Goal: Task Accomplishment & Management: Complete application form

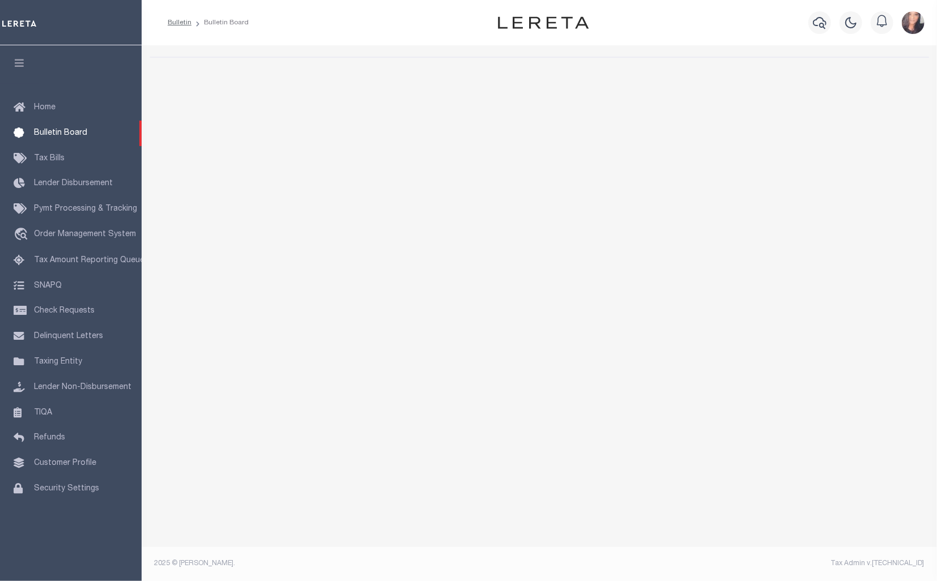
select select "50"
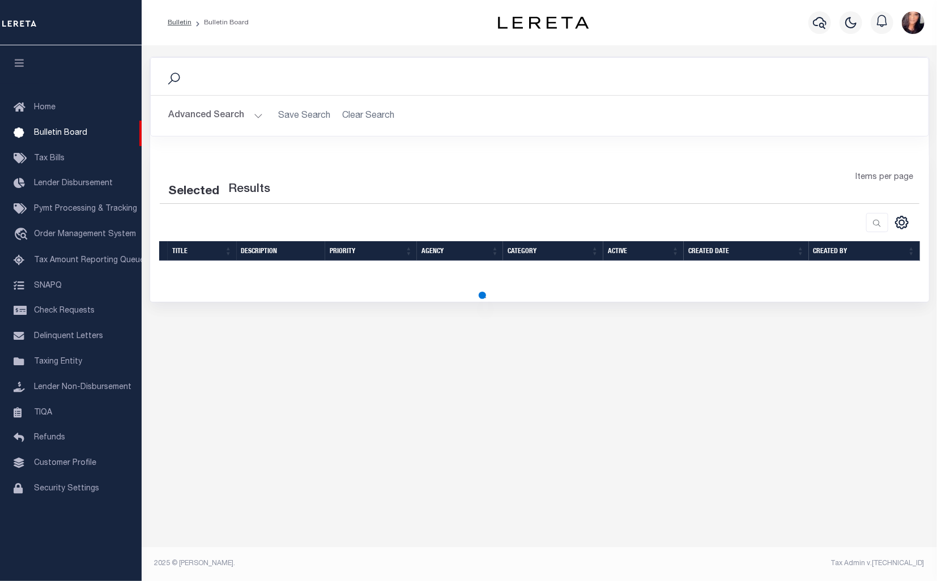
select select "50"
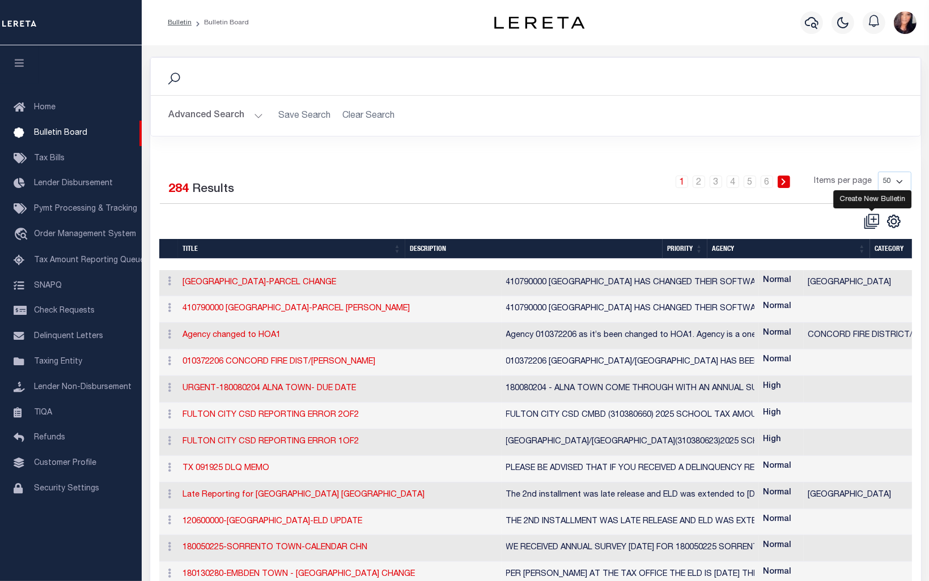
click at [872, 224] on icon at bounding box center [872, 219] width 11 height 11
checkbox input "false"
checkbox input "true"
select select
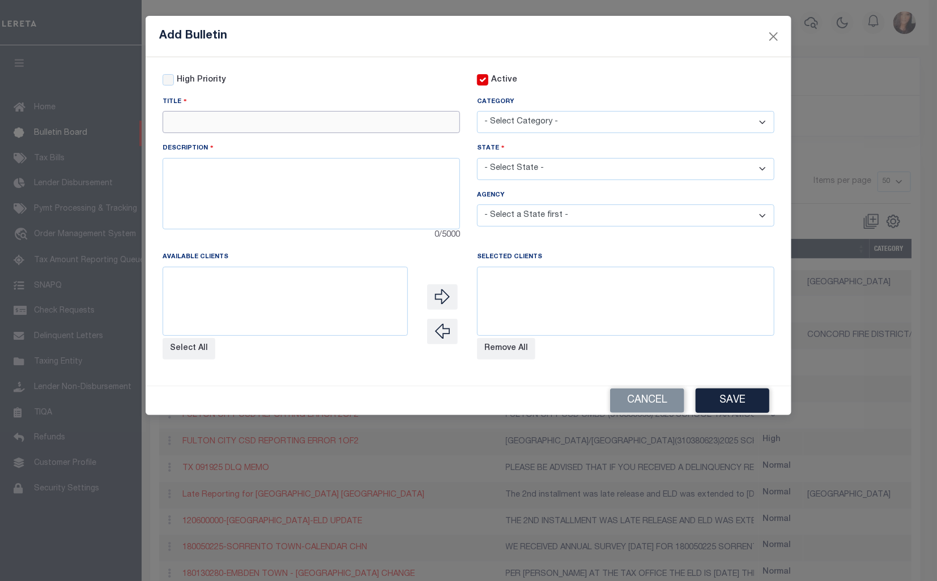
click at [224, 126] on input "text" at bounding box center [311, 122] width 297 height 22
paste input "320290000 DAVIDSON CO REVALUATION 20"
type input "320290000 DAVIDSON CO REVALUATION 2026"
click at [233, 183] on textarea at bounding box center [311, 193] width 297 height 71
paste textarea "DAVIDSON COUNTY Escrow Letter was mailed out to Davidson County Tax Payers that…"
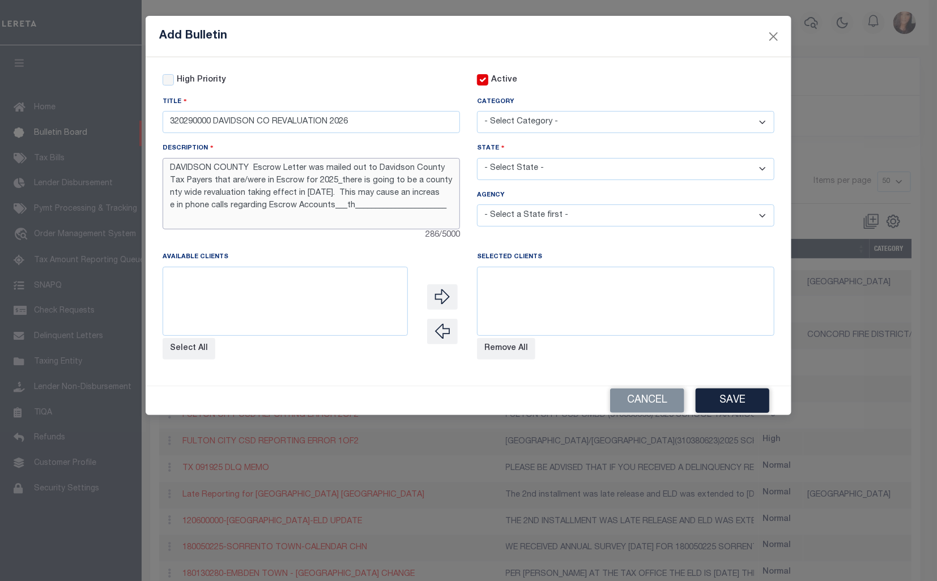
click at [183, 196] on textarea "DAVIDSON COUNTY Escrow Letter was mailed out to Davidson County Tax Payers that…" at bounding box center [311, 193] width 297 height 71
click at [171, 207] on textarea "DAVIDSON COUNTY Escrow Letter was mailed out to Davidson County Tax Payers that…" at bounding box center [311, 193] width 297 height 71
drag, startPoint x: 450, startPoint y: 210, endPoint x: 328, endPoint y: 207, distance: 122.4
click at [328, 207] on textarea "DAVIDSON COUNTY Escrow Letter was mailed out to Davidson County Tax Payers that…" at bounding box center [311, 193] width 297 height 71
type textarea "DAVIDSON COUNTY Escrow Letter was mailed out to Davidson County Tax Payers that…"
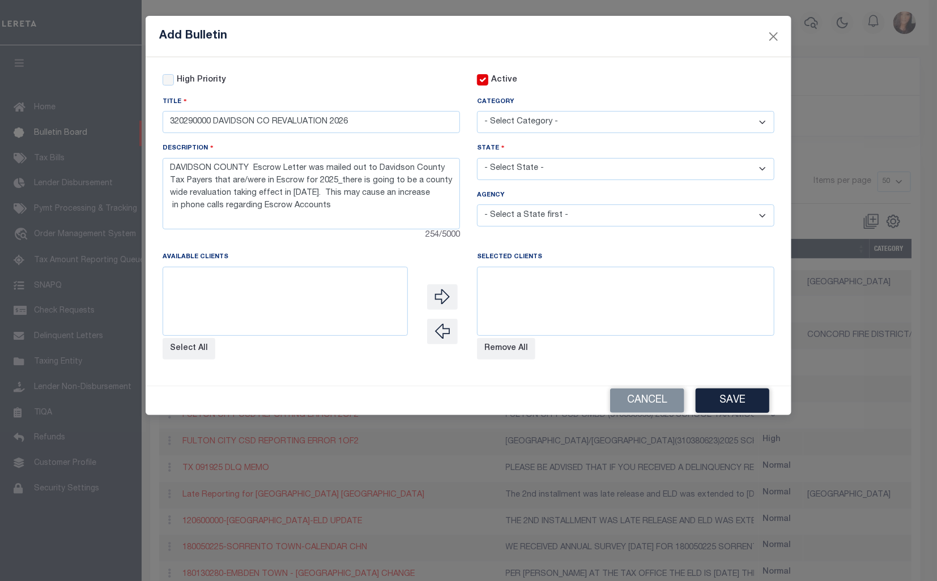
click at [594, 127] on select "- Select Category - AGENCY CONSOLIDATIONS/SPLITS/INACTIVE DELINQUENCY REPORTING…" at bounding box center [625, 122] width 297 height 22
select select "20"
click at [477, 112] on select "- Select Category - AGENCY CONSOLIDATIONS/SPLITS/INACTIVE DELINQUENCY REPORTING…" at bounding box center [625, 122] width 297 height 22
click at [552, 170] on select "- Select State - [US_STATE] AL AR AZ CA CO [GEOGRAPHIC_DATA] [GEOGRAPHIC_DATA] …" at bounding box center [625, 169] width 297 height 22
select select "NC"
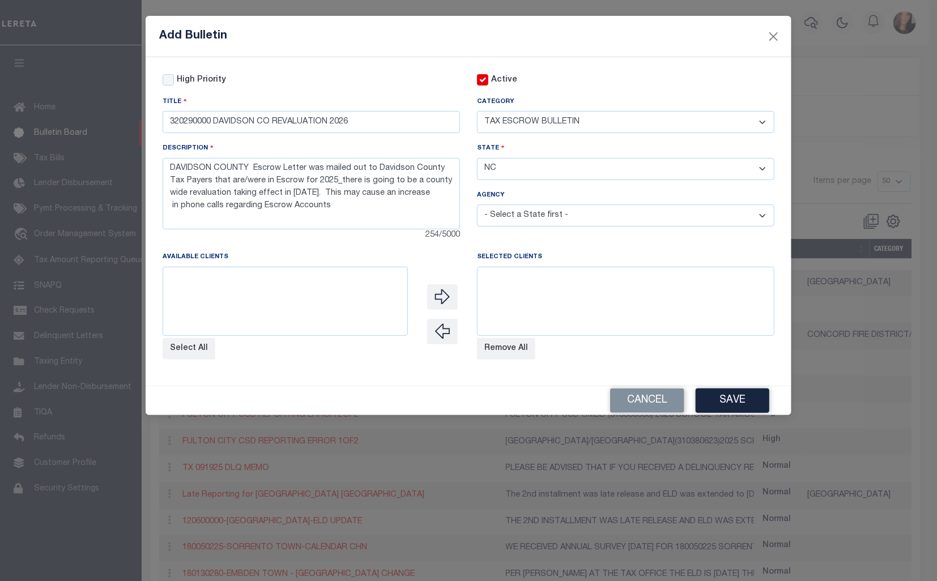
click at [477, 159] on select "- Select State - [US_STATE] AL AR AZ CA CO [GEOGRAPHIC_DATA] [GEOGRAPHIC_DATA] …" at bounding box center [625, 169] width 297 height 22
select select
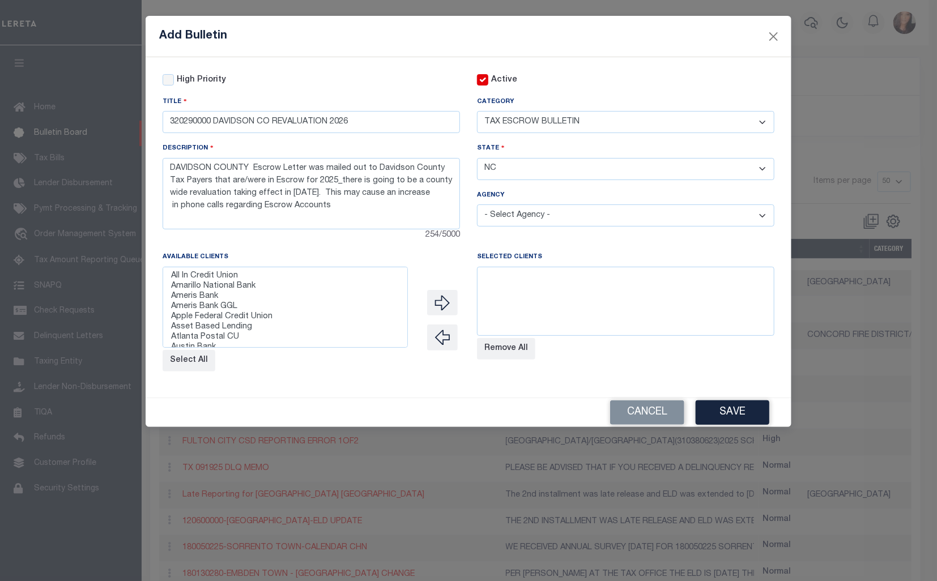
click at [526, 224] on select "- Select Agency - [GEOGRAPHIC_DATA] [GEOGRAPHIC_DATA] MOBILE HOMES [GEOGRAPHIC_…" at bounding box center [625, 216] width 297 height 22
select select "3705700000"
click at [477, 206] on select "- Select Agency - [GEOGRAPHIC_DATA] [GEOGRAPHIC_DATA] MOBILE HOMES [GEOGRAPHIC_…" at bounding box center [625, 216] width 297 height 22
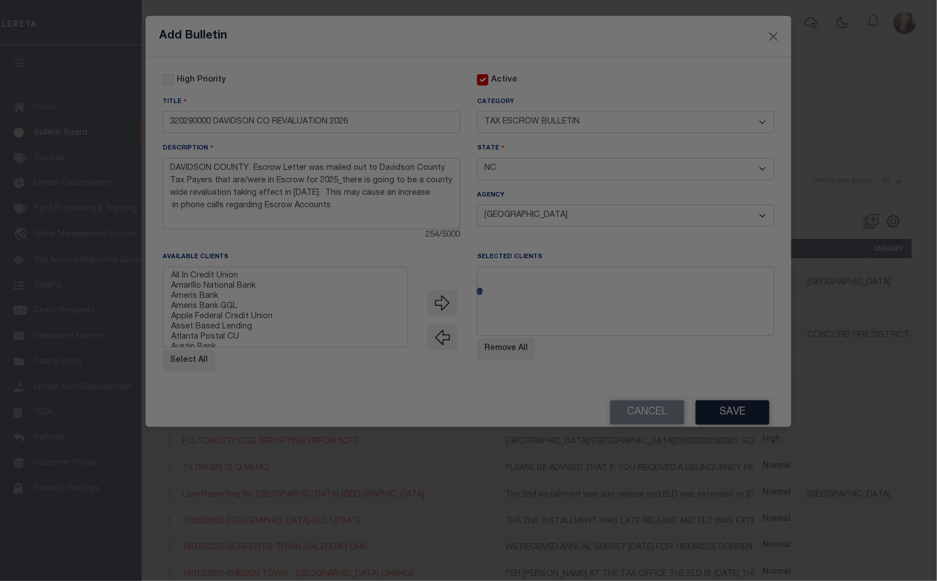
select select
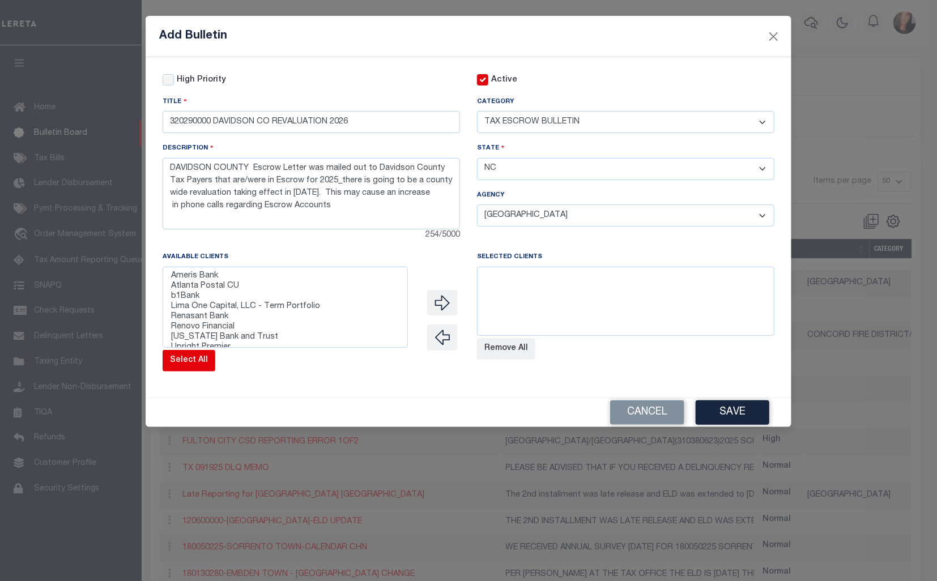
click at [193, 372] on button "Select All" at bounding box center [189, 361] width 53 height 22
select select
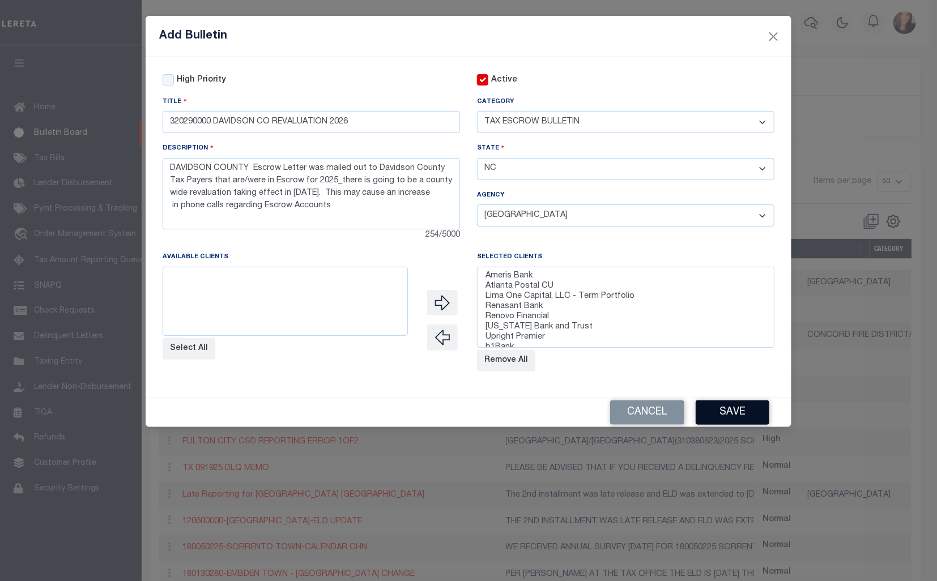
click at [744, 416] on button "Save" at bounding box center [733, 413] width 74 height 24
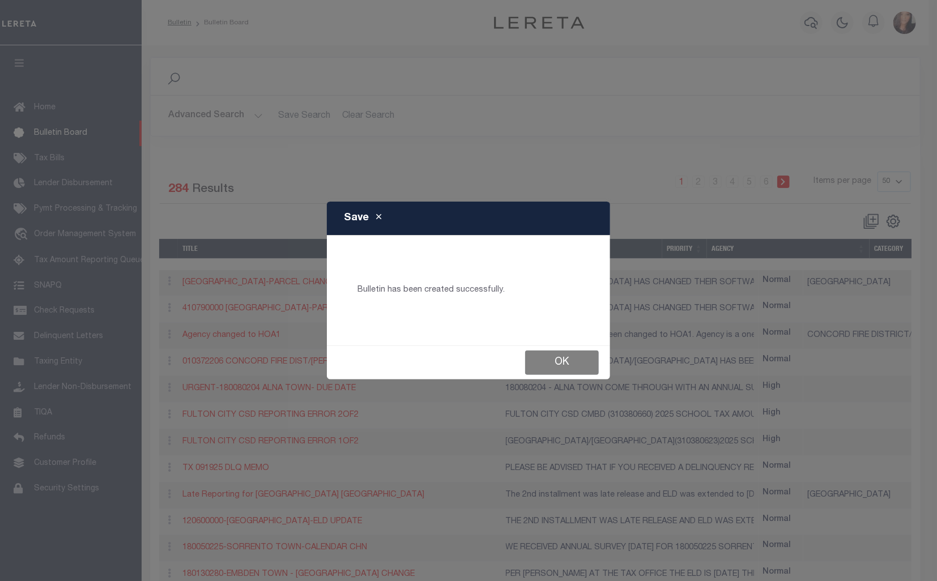
click at [568, 367] on button "Ok" at bounding box center [562, 363] width 74 height 24
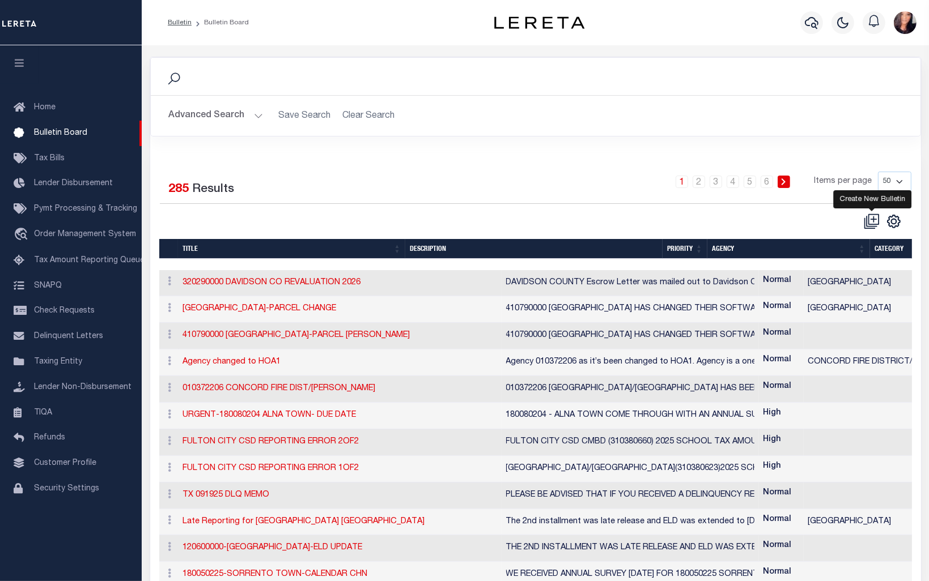
click at [867, 214] on icon at bounding box center [871, 222] width 16 height 16
checkbox input "false"
checkbox input "true"
select select
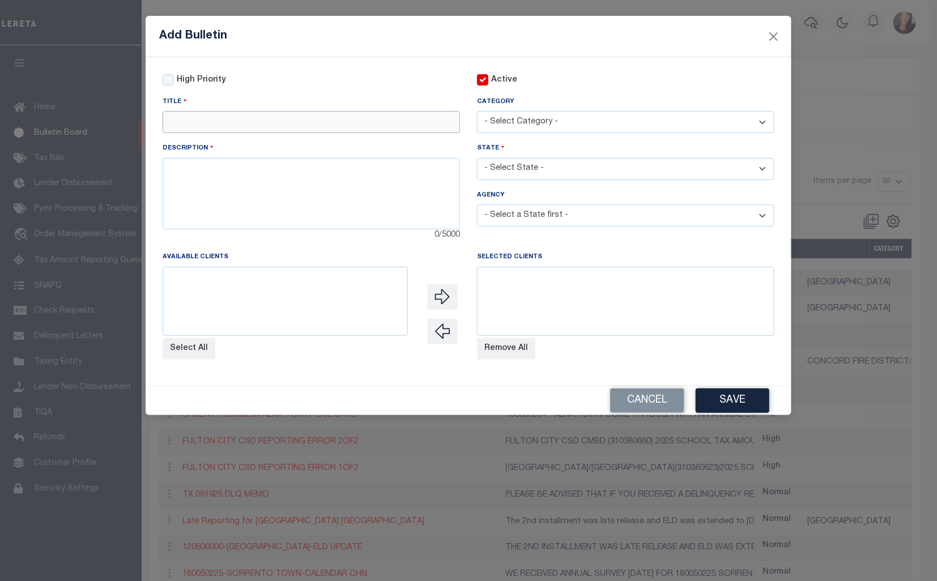
click at [195, 120] on input "text" at bounding box center [311, 122] width 297 height 22
paste input "[GEOGRAPHIC_DATA] NEW PARCEL FORMAT"
type input "[GEOGRAPHIC_DATA] NEW PARCEL FORMAT"
click at [517, 173] on select "- Select State - [US_STATE] AL AR AZ CA CO [GEOGRAPHIC_DATA] [GEOGRAPHIC_DATA] …" at bounding box center [625, 169] width 297 height 22
select select "MA"
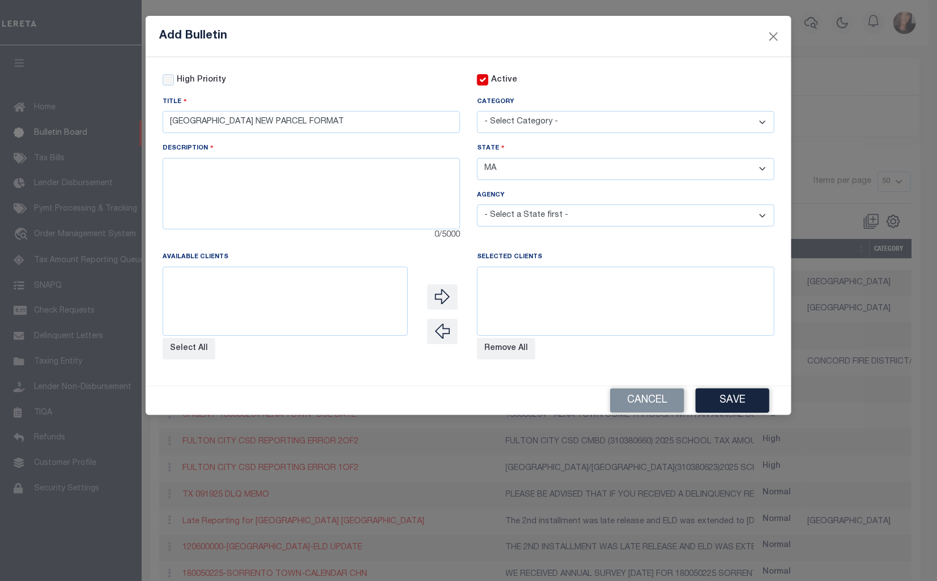
click at [477, 159] on select "- Select State - [US_STATE] AL AR AZ CA CO [GEOGRAPHIC_DATA] [GEOGRAPHIC_DATA] …" at bounding box center [625, 169] width 297 height 22
select select
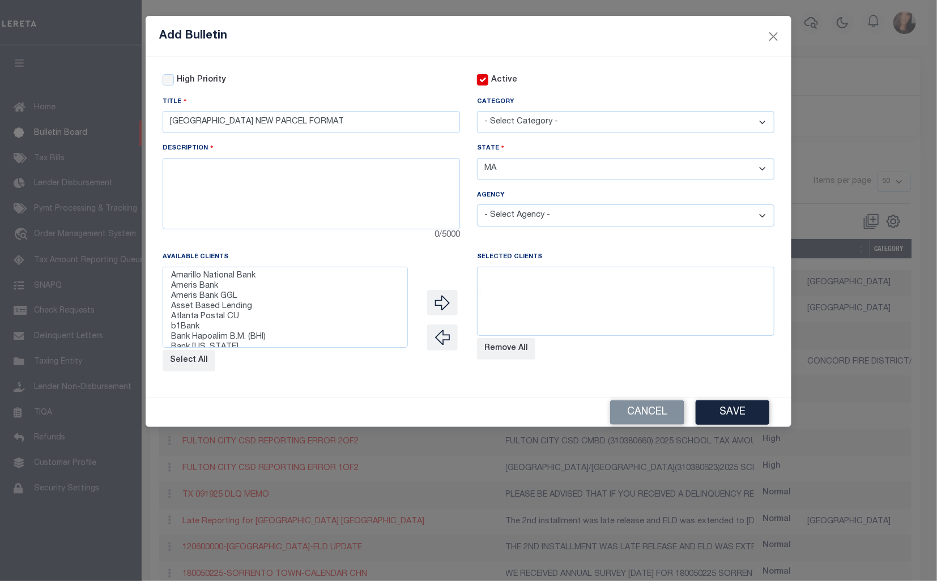
click at [546, 122] on select "- Select Category - AGENCY CONSOLIDATIONS/SPLITS/INACTIVE DELINQUENCY REPORTING…" at bounding box center [625, 122] width 297 height 22
select select "20"
click at [477, 112] on select "- Select Category - AGENCY CONSOLIDATIONS/SPLITS/INACTIVE DELINQUENCY REPORTING…" at bounding box center [625, 122] width 297 height 22
click at [759, 122] on select "- Select Category - AGENCY CONSOLIDATIONS/SPLITS/INACTIVE DELINQUENCY REPORTING…" at bounding box center [625, 122] width 297 height 22
click at [477, 112] on select "- Select Category - AGENCY CONSOLIDATIONS/SPLITS/INACTIVE DELINQUENCY REPORTING…" at bounding box center [625, 122] width 297 height 22
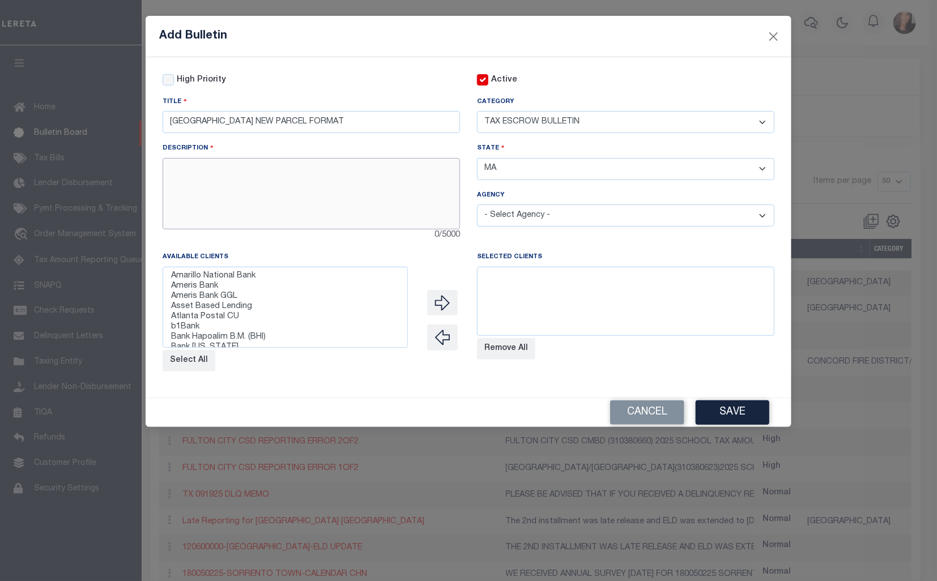
click at [199, 198] on textarea at bounding box center [311, 193] width 297 height 71
paste textarea "NEW FORMAT $$$.$-$$$$-$$$$.$ OLD: 101-002 NEW: 101.0-0000-0002.0 OLD: [PHONE_NU…"
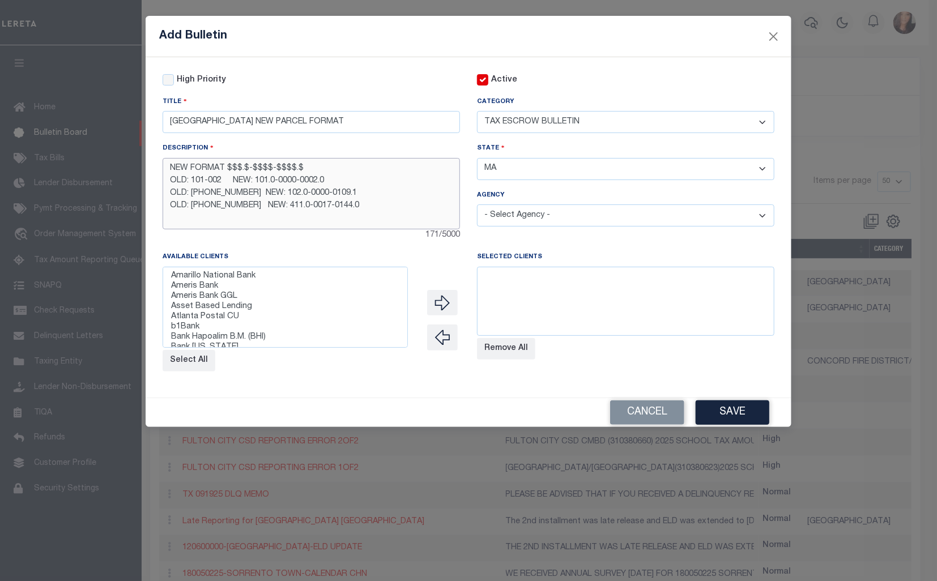
type textarea "NEW FORMAT $$$.$-$$$$-$$$$.$ OLD: 101-002 NEW: 101.0-0000-0002.0 OLD: [PHONE_NU…"
click at [765, 215] on select "- Select Agency - [GEOGRAPHIC_DATA] [GEOGRAPHIC_DATA] ACUSHNET TOWN [PERSON_NAM…" at bounding box center [625, 216] width 297 height 22
select select "2500317013"
click at [477, 206] on select "- Select Agency - [GEOGRAPHIC_DATA] [GEOGRAPHIC_DATA] ACUSHNET TOWN [PERSON_NAM…" at bounding box center [625, 216] width 297 height 22
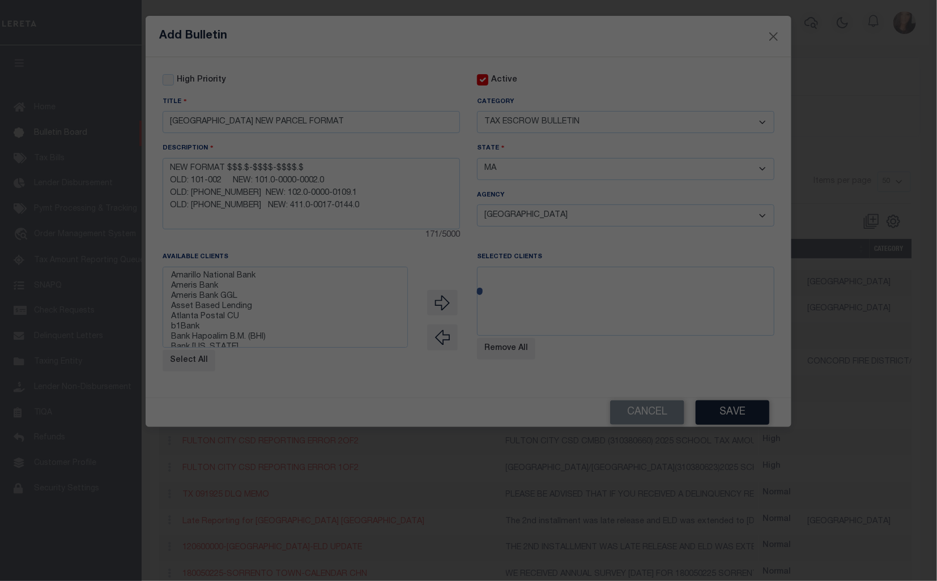
select select
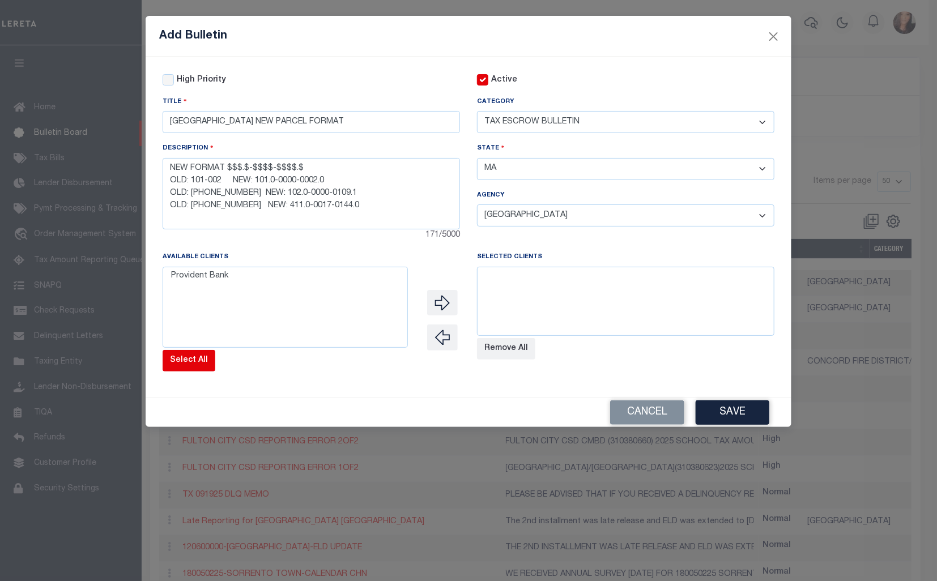
click at [197, 366] on button "Select All" at bounding box center [189, 361] width 53 height 22
select select
click at [737, 414] on button "Save" at bounding box center [733, 413] width 74 height 24
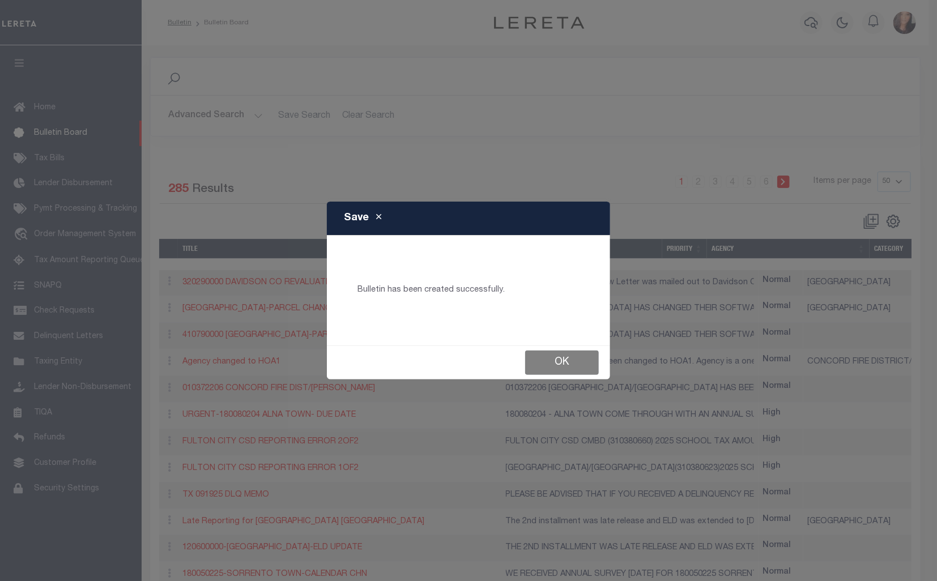
click at [546, 361] on button "Ok" at bounding box center [562, 363] width 74 height 24
